Goal: Task Accomplishment & Management: Manage account settings

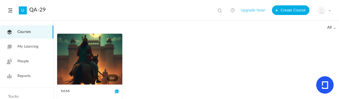
click at [9, 10] on span at bounding box center [10, 11] width 4 height 4
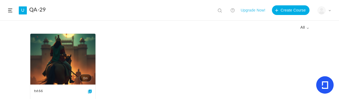
click at [11, 10] on span at bounding box center [10, 11] width 4 height 4
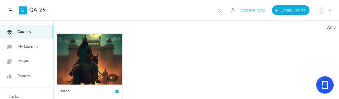
click at [28, 43] on link "My Learning" at bounding box center [26, 46] width 53 height 13
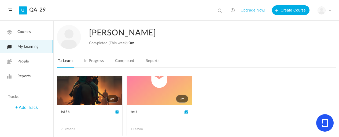
scroll to position [32, 0]
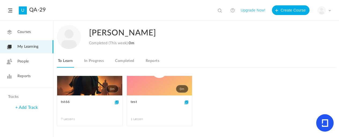
click at [98, 65] on link "In Progress" at bounding box center [94, 62] width 22 height 10
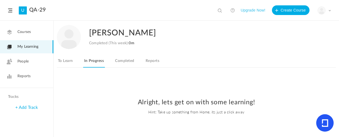
click at [62, 59] on link "To Learn" at bounding box center [65, 62] width 17 height 10
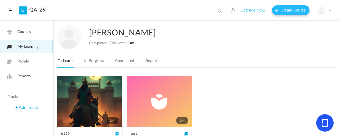
click at [299, 11] on button "Create Course" at bounding box center [291, 10] width 38 height 10
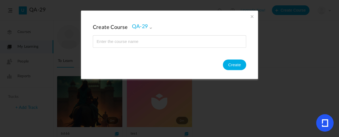
click at [251, 15] on span at bounding box center [252, 16] width 6 height 6
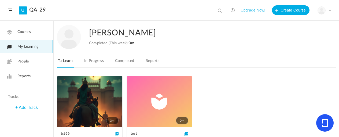
click at [88, 99] on link "0m" at bounding box center [89, 101] width 65 height 51
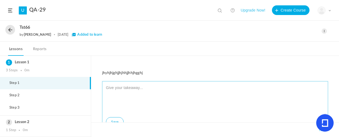
click at [141, 90] on textarea at bounding box center [215, 100] width 221 height 32
type textarea "ghhggh"
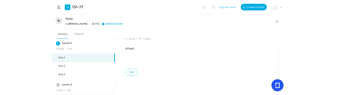
scroll to position [30, 0]
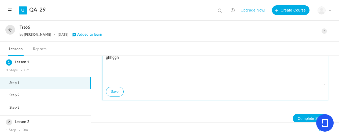
click at [113, 95] on button "Save" at bounding box center [115, 92] width 18 height 10
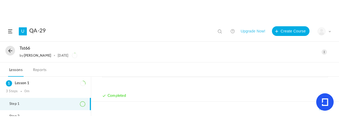
scroll to position [55, 0]
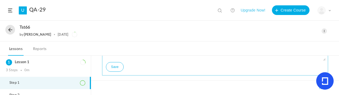
click at [114, 64] on button "Save" at bounding box center [115, 67] width 18 height 10
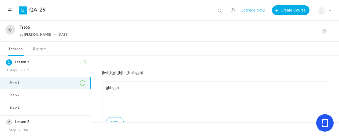
scroll to position [37, 0]
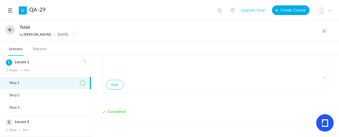
click at [325, 12] on div "My Profile University Settings Current Plan Logout" at bounding box center [324, 10] width 13 height 8
click at [301, 22] on link "My Profile" at bounding box center [306, 24] width 50 height 10
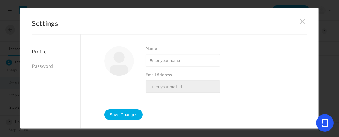
type input "[PERSON_NAME]"
type input "[EMAIL_ADDRESS][DOMAIN_NAME]"
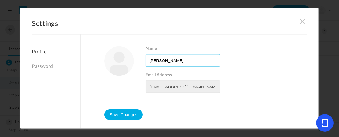
drag, startPoint x: 164, startPoint y: 62, endPoint x: 176, endPoint y: 61, distance: 11.9
click at [176, 61] on input "Name" at bounding box center [183, 60] width 74 height 12
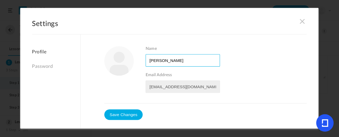
click at [176, 61] on input "Name" at bounding box center [183, 60] width 74 height 12
type input "hhh"
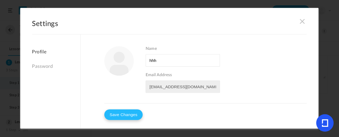
click at [126, 115] on button "Save Changes" at bounding box center [123, 115] width 38 height 11
